Goal: Task Accomplishment & Management: Use online tool/utility

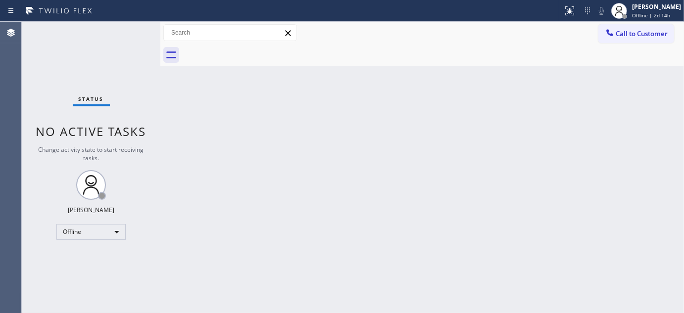
click at [247, 133] on div "Back to Dashboard Change Sender ID Customers Technicians Select a contact Outbo…" at bounding box center [422, 168] width 524 height 292
click at [240, 121] on div "Back to Dashboard Change Sender ID Customers Technicians Select a contact Outbo…" at bounding box center [422, 168] width 524 height 292
click at [653, 7] on div "[PERSON_NAME]" at bounding box center [656, 6] width 49 height 8
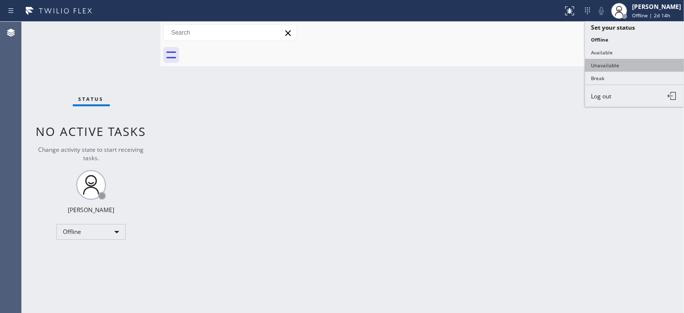
click at [603, 66] on button "Unavailable" at bounding box center [634, 65] width 99 height 13
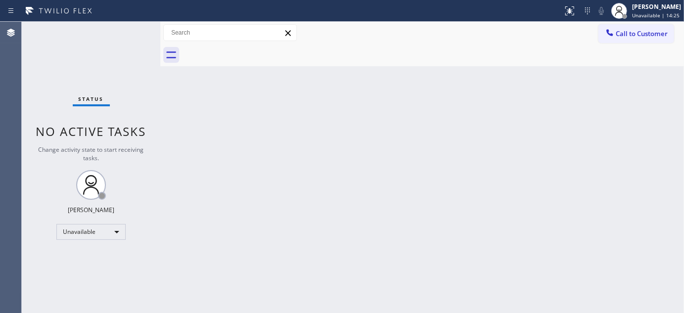
drag, startPoint x: 210, startPoint y: 147, endPoint x: 506, endPoint y: 148, distance: 295.7
click at [210, 147] on div "Back to Dashboard Change Sender ID Customers Technicians Select a contact Outbo…" at bounding box center [422, 168] width 524 height 292
drag, startPoint x: 337, startPoint y: 188, endPoint x: 353, endPoint y: 176, distance: 20.2
click at [337, 188] on div "Back to Dashboard Change Sender ID Customers Technicians Select a contact Outbo…" at bounding box center [422, 168] width 524 height 292
click at [359, 165] on div "Back to Dashboard Change Sender ID Customers Technicians Select a contact Outbo…" at bounding box center [422, 168] width 524 height 292
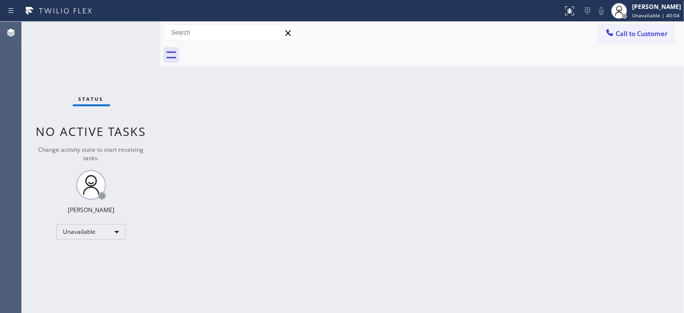
click at [449, 167] on div "Back to Dashboard Change Sender ID Customers Technicians Select a contact Outbo…" at bounding box center [422, 168] width 524 height 292
click at [518, 98] on div "Back to Dashboard Change Sender ID Customers Technicians Select a contact Outbo…" at bounding box center [422, 168] width 524 height 292
click at [286, 30] on icon at bounding box center [288, 33] width 12 height 12
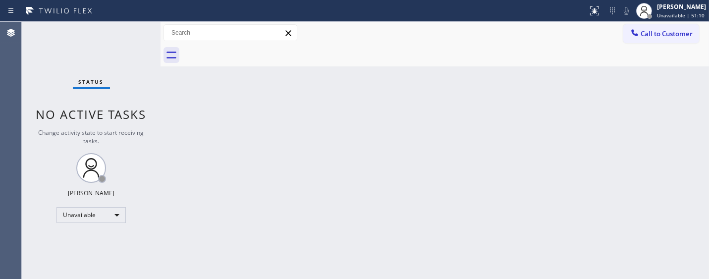
click at [703, 41] on div "Call to Customer Outbound call Location Search location Your caller id phone nu…" at bounding box center [666, 32] width 86 height 17
click at [516, 117] on div "Back to Dashboard Change Sender ID Customers Technicians Select a contact Outbo…" at bounding box center [434, 150] width 548 height 257
click at [507, 209] on div "Back to Dashboard Change Sender ID Customers Technicians Select a contact Outbo…" at bounding box center [434, 150] width 548 height 257
drag, startPoint x: 254, startPoint y: 46, endPoint x: 209, endPoint y: 20, distance: 51.5
click at [254, 46] on div at bounding box center [445, 55] width 526 height 22
